Goal: Information Seeking & Learning: Learn about a topic

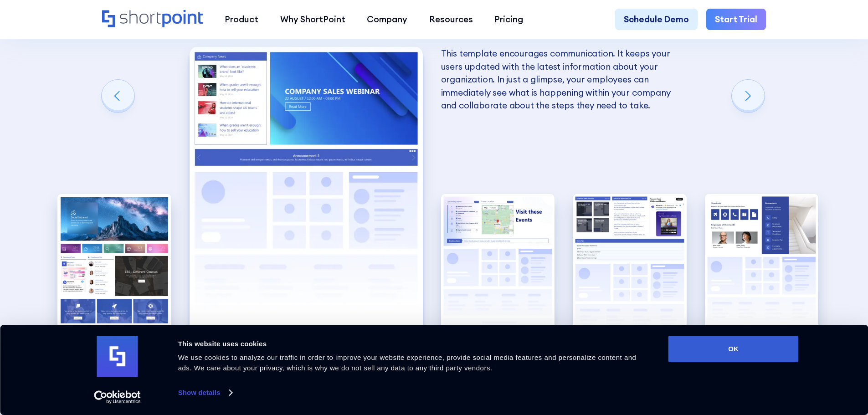
scroll to position [2005, 0]
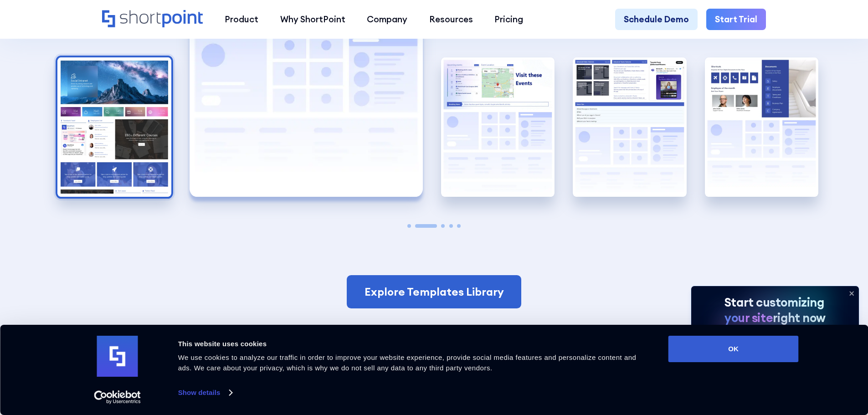
click at [132, 147] on img "1 / 5" at bounding box center [114, 127] width 114 height 140
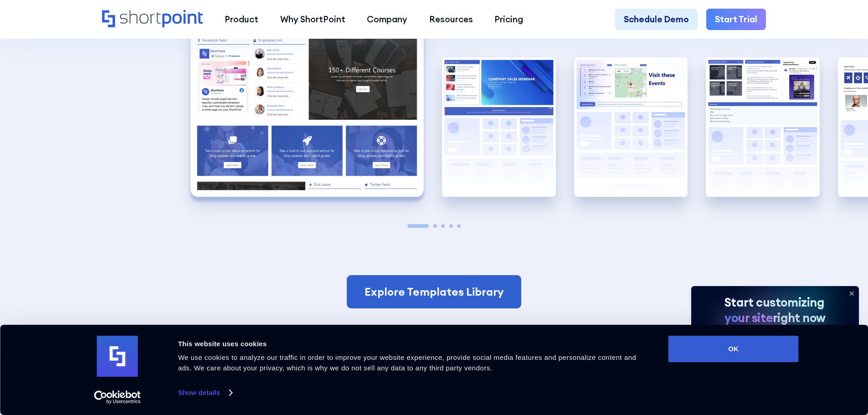
click at [273, 160] on img "1 / 5" at bounding box center [307, 53] width 233 height 287
click at [220, 388] on link "Show details" at bounding box center [205, 393] width 54 height 14
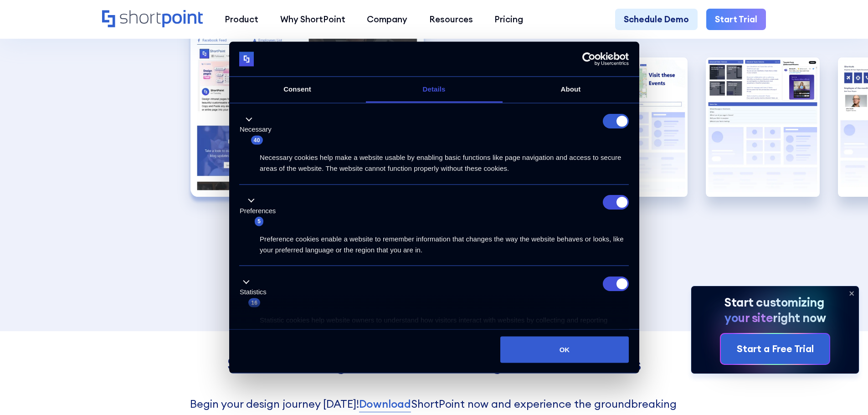
click at [609, 122] on form at bounding box center [616, 120] width 26 height 15
click at [608, 205] on input "Preferences" at bounding box center [616, 202] width 26 height 15
checkbox input "false"
click at [608, 282] on input "Statistics" at bounding box center [616, 283] width 26 height 15
checkbox input "false"
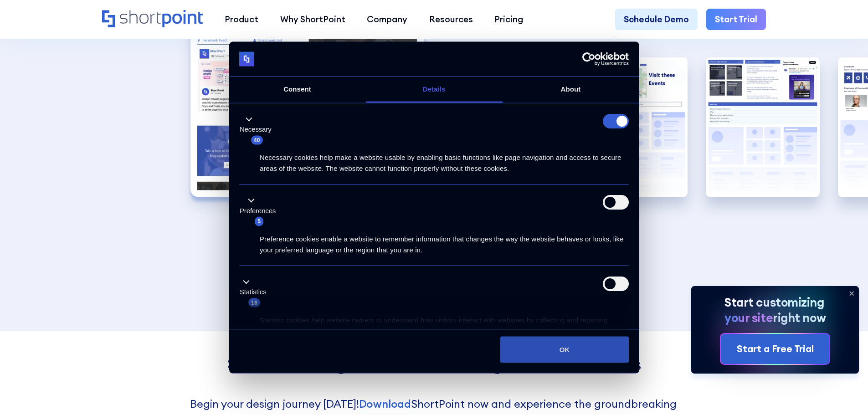
click at [571, 344] on button "OK" at bounding box center [564, 349] width 129 height 26
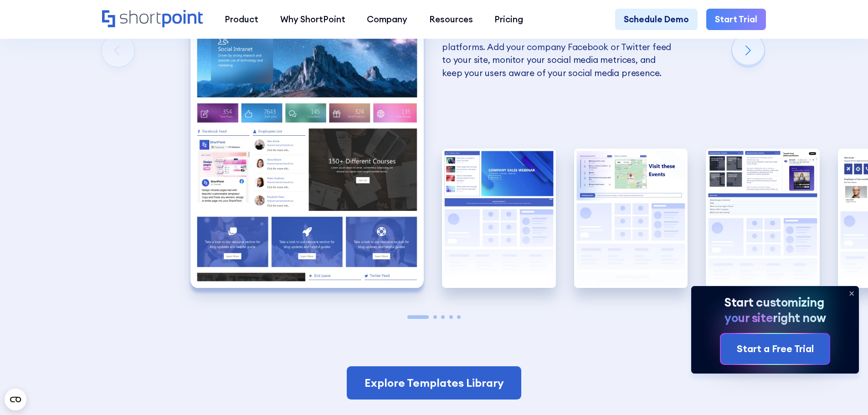
scroll to position [1869, 0]
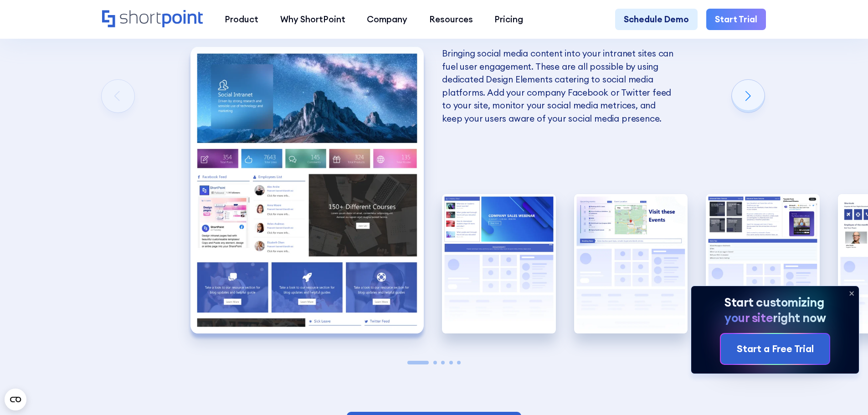
click at [326, 226] on img "1 / 5" at bounding box center [307, 190] width 233 height 287
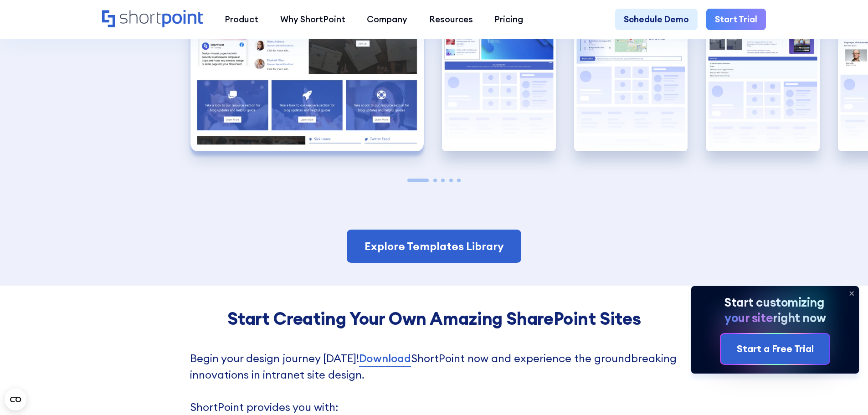
scroll to position [1823, 0]
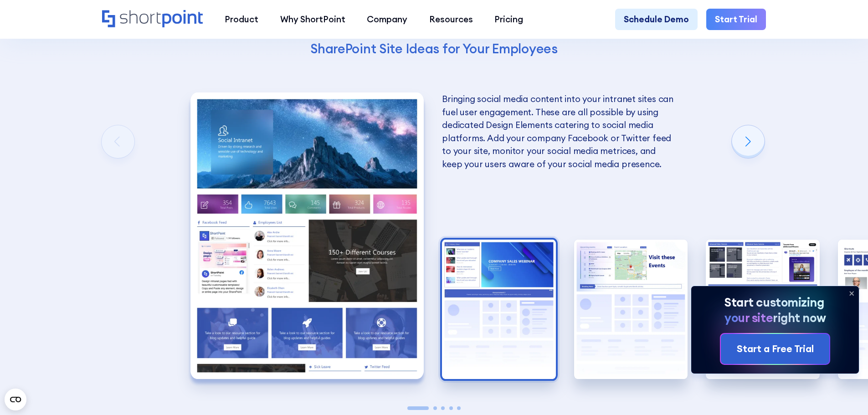
click at [492, 285] on img "2 / 5" at bounding box center [499, 310] width 114 height 140
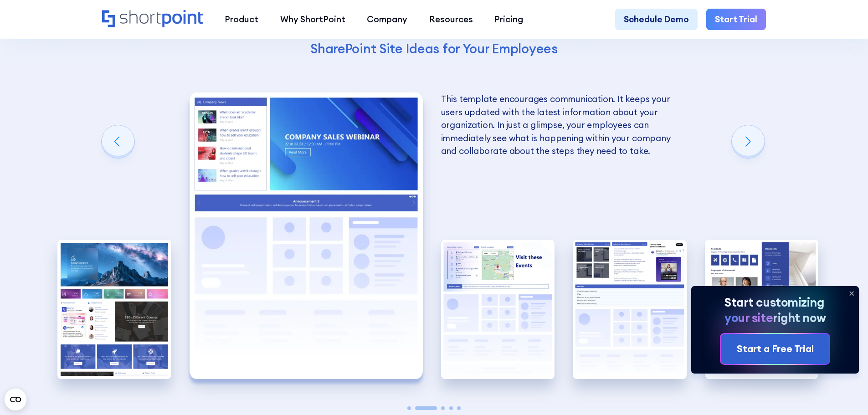
click at [492, 285] on img "3 / 5" at bounding box center [498, 310] width 114 height 140
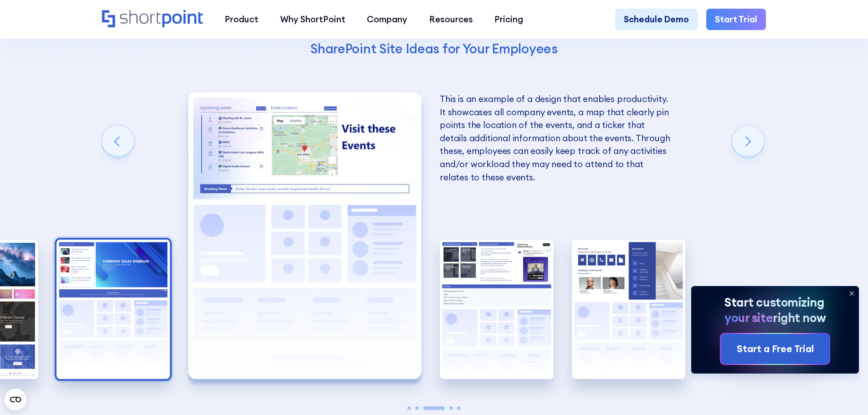
click at [492, 285] on img "4 / 5" at bounding box center [497, 310] width 114 height 140
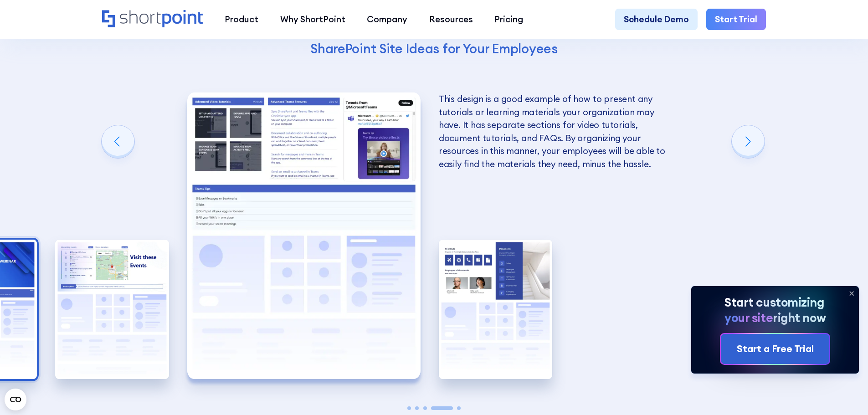
click at [492, 285] on img "5 / 5" at bounding box center [496, 310] width 114 height 140
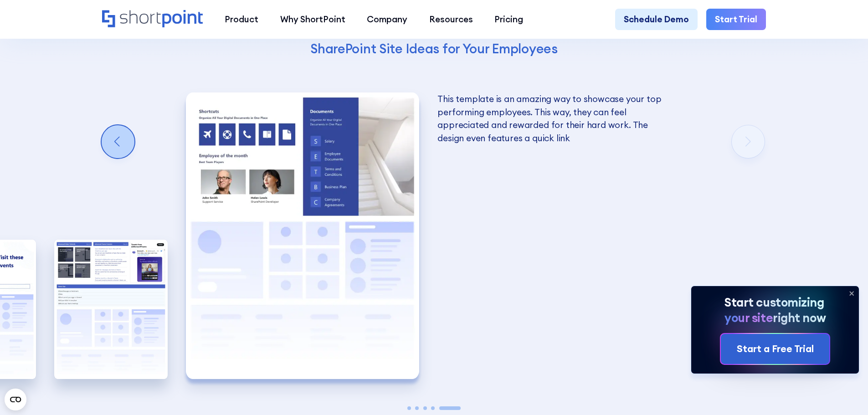
click at [114, 148] on div "Previous slide" at bounding box center [118, 141] width 33 height 33
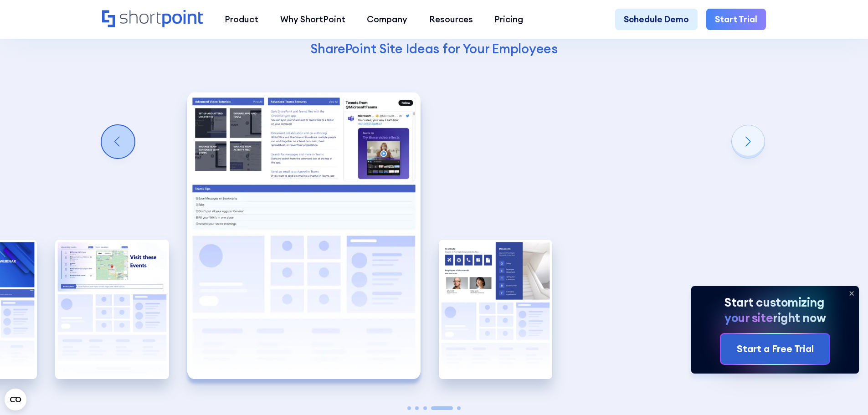
click at [114, 148] on div "Previous slide" at bounding box center [118, 141] width 33 height 33
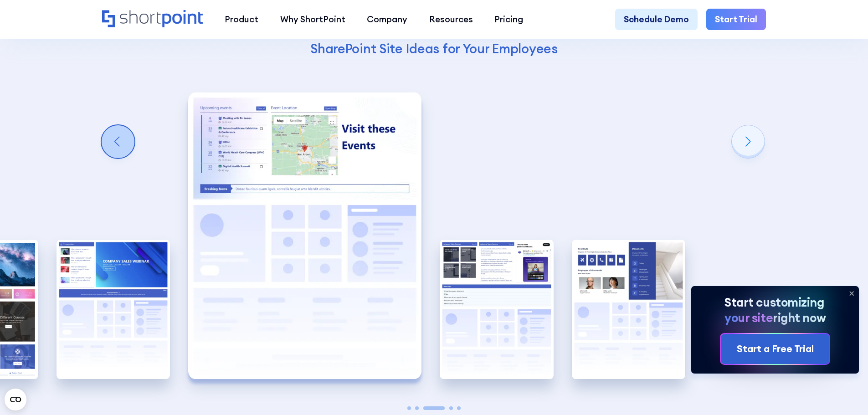
click at [114, 148] on div "Previous slide" at bounding box center [118, 141] width 33 height 33
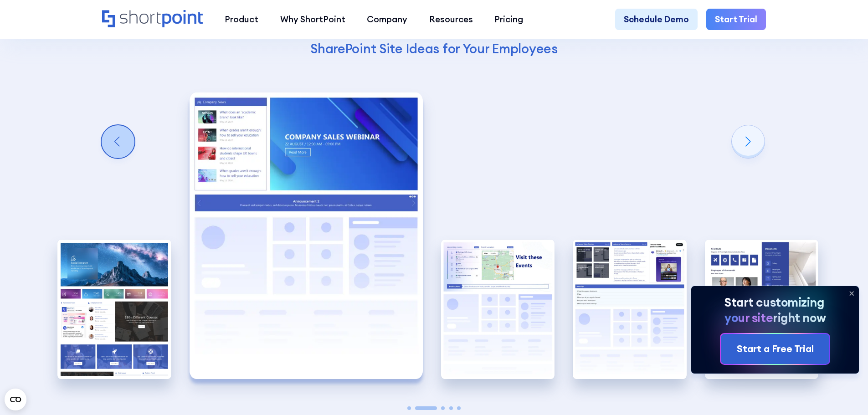
click at [114, 148] on div "Previous slide" at bounding box center [118, 141] width 33 height 33
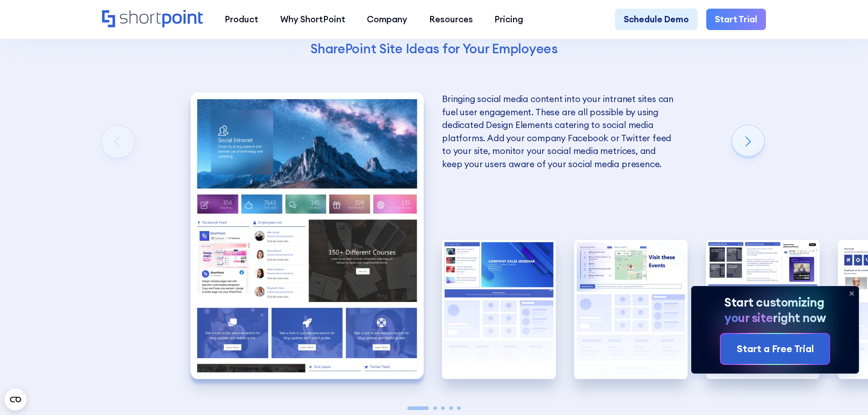
click at [314, 284] on img "1 / 5" at bounding box center [307, 236] width 233 height 287
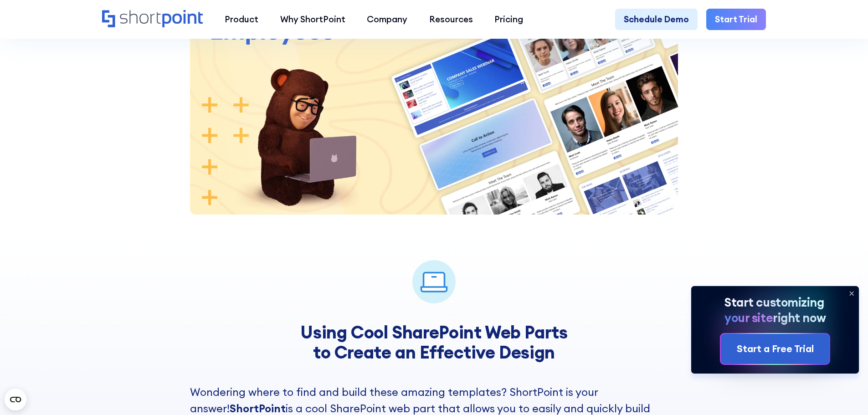
scroll to position [1094, 0]
